Goal: Task Accomplishment & Management: Manage account settings

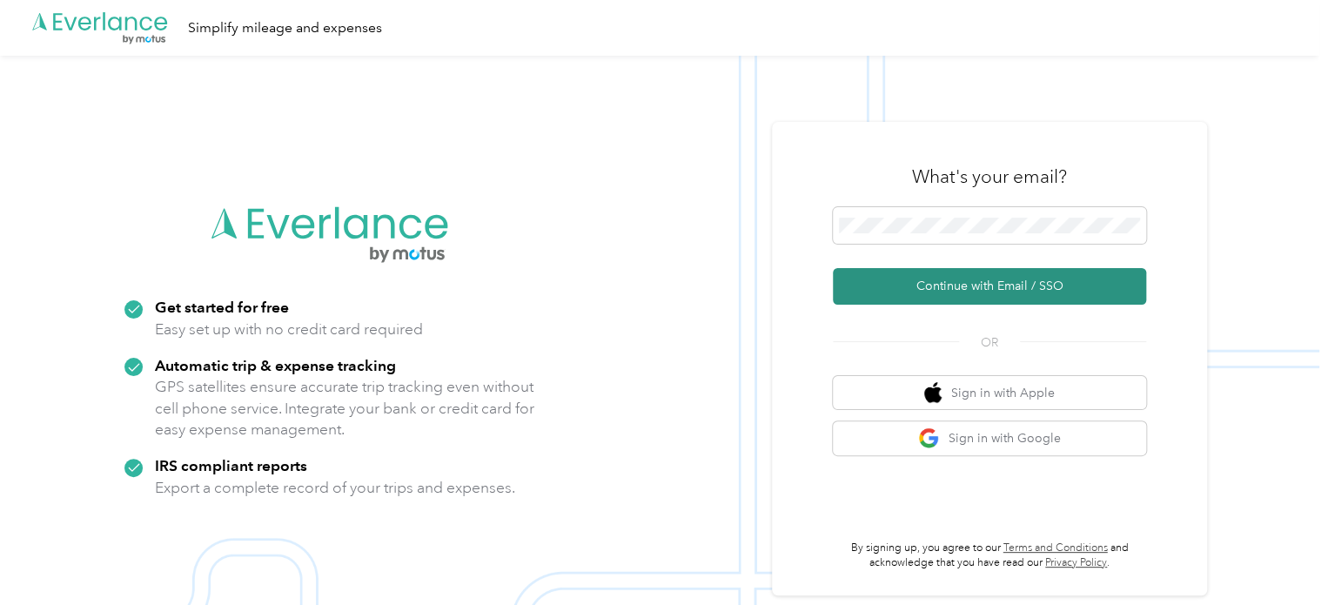
click at [1010, 299] on button "Continue with Email / SSO" at bounding box center [989, 286] width 313 height 37
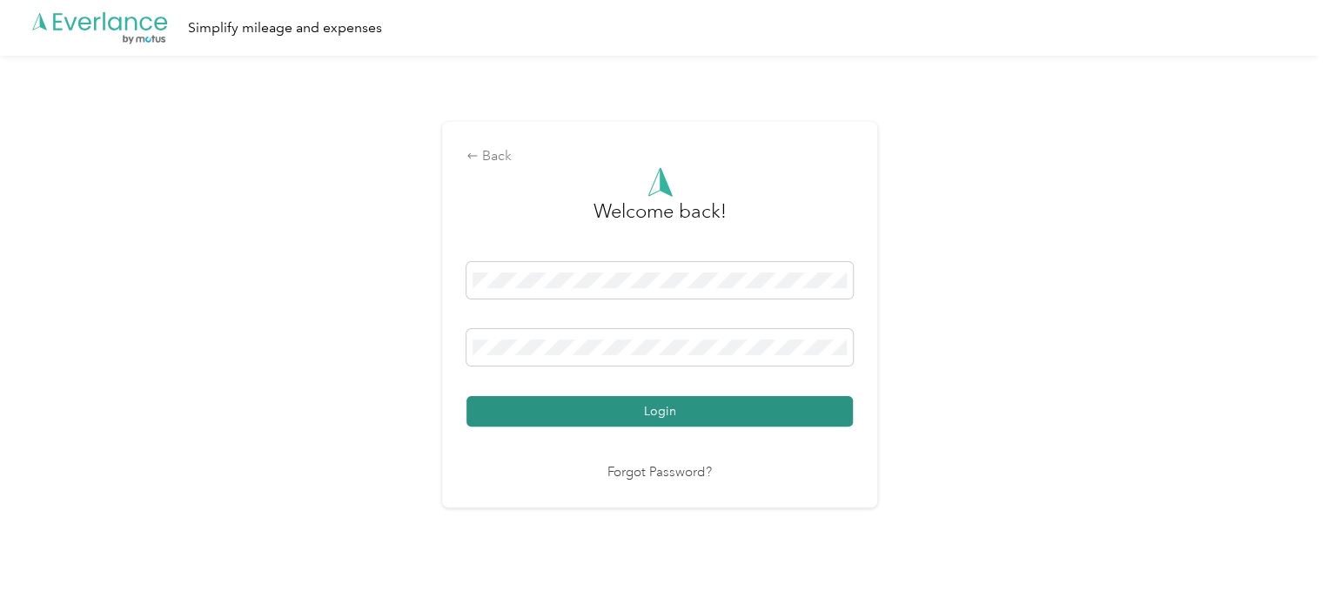
click at [754, 410] on button "Login" at bounding box center [659, 411] width 386 height 30
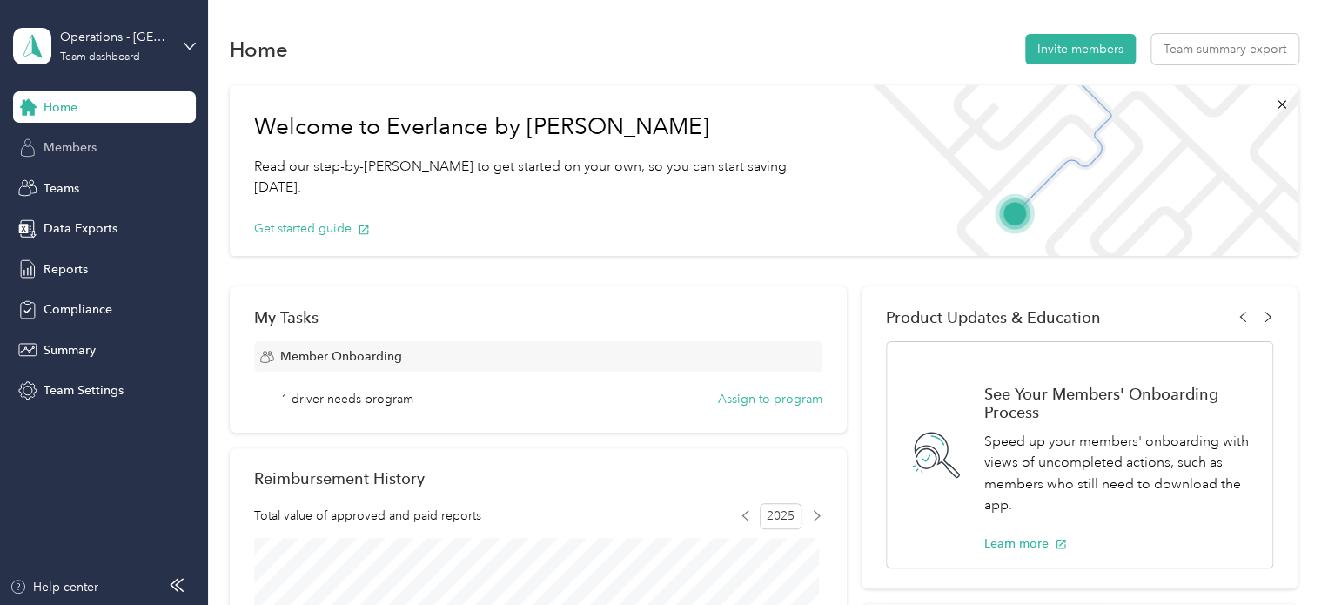
click at [105, 142] on div "Members" at bounding box center [104, 147] width 183 height 31
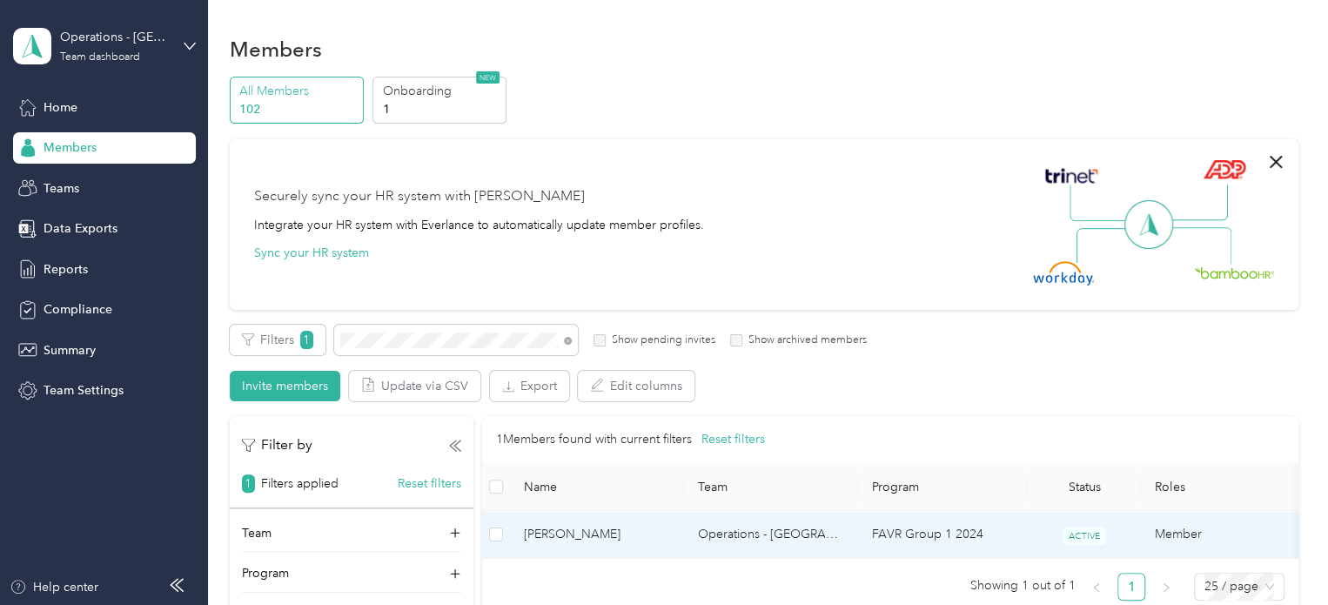
click at [566, 526] on span "[PERSON_NAME]" at bounding box center [597, 534] width 146 height 19
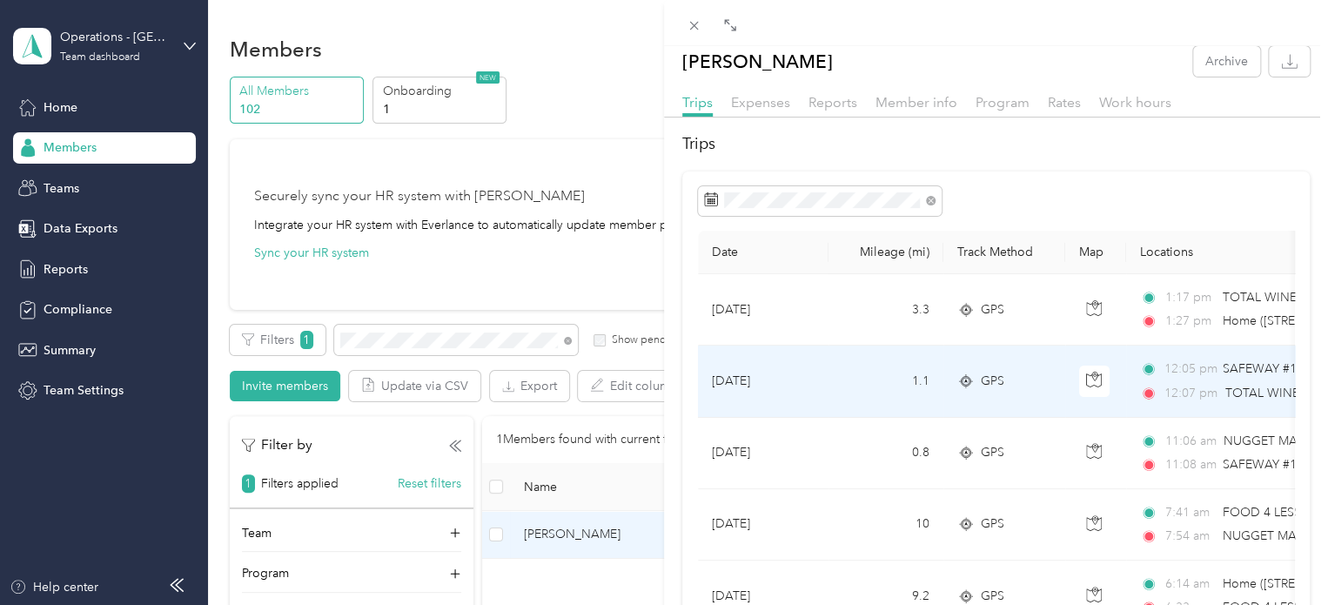
scroll to position [10, 0]
